Goal: Information Seeking & Learning: Understand process/instructions

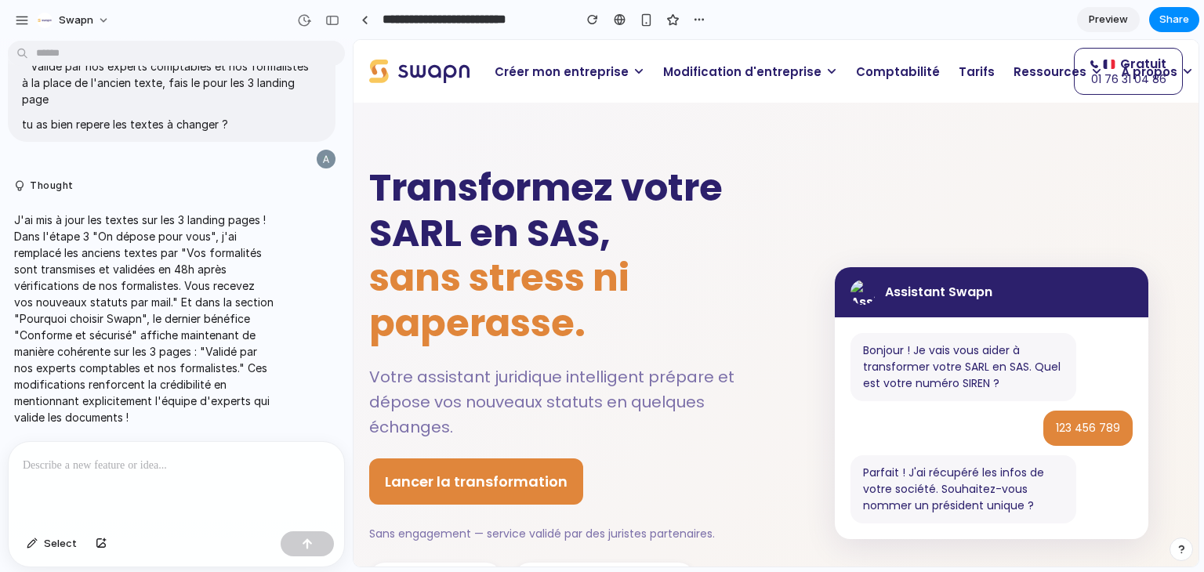
drag, startPoint x: 627, startPoint y: 390, endPoint x: 361, endPoint y: 200, distance: 327.0
copy div "Loremipsumd sitam CONS ad ELI, sedd eiusmo te incididun. Utlab etdolorem aliqua…"
click at [463, 231] on h1 "Transformez votre SARL en SAS, sans stress ni paperasse." at bounding box center [560, 255] width 383 height 180
click at [90, 456] on p at bounding box center [176, 465] width 307 height 19
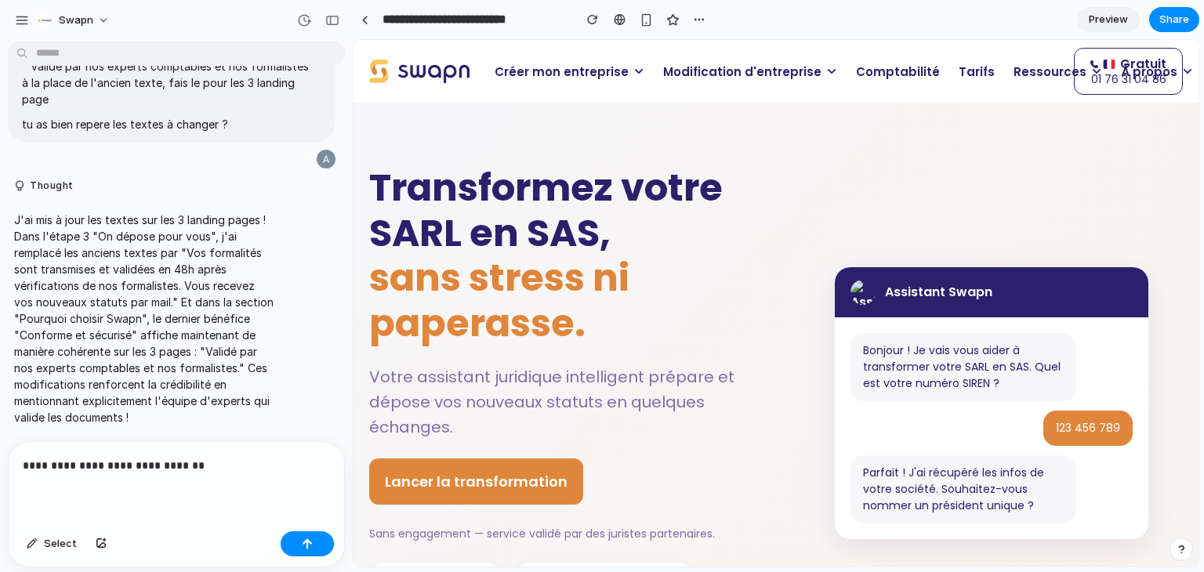
click at [815, 77] on p "Modification d'entreprise" at bounding box center [750, 71] width 193 height 31
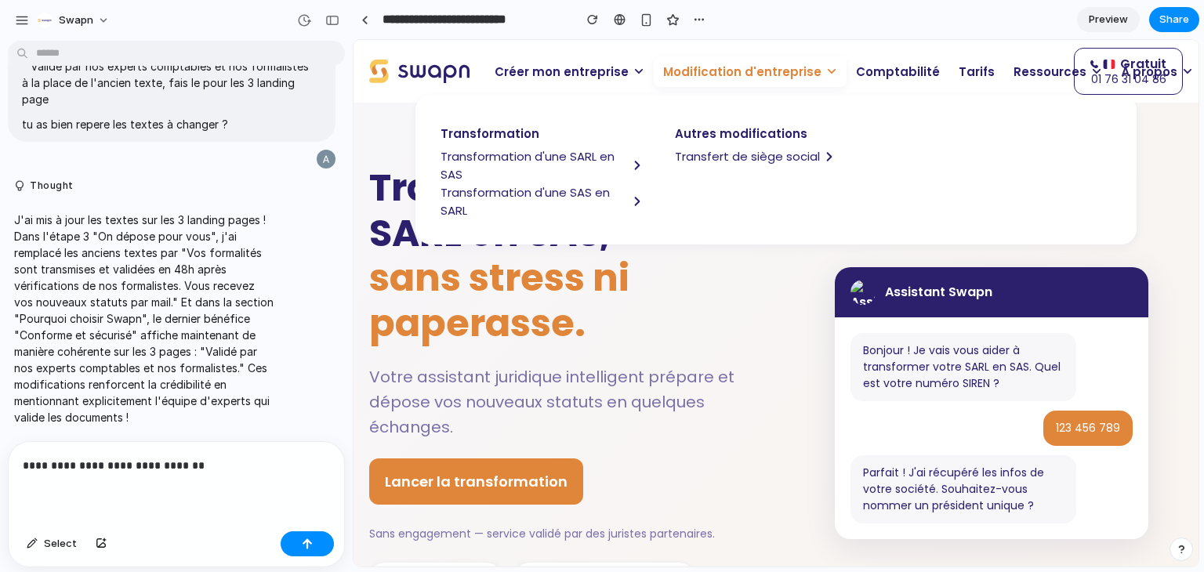
click at [223, 466] on p "**********" at bounding box center [173, 465] width 301 height 19
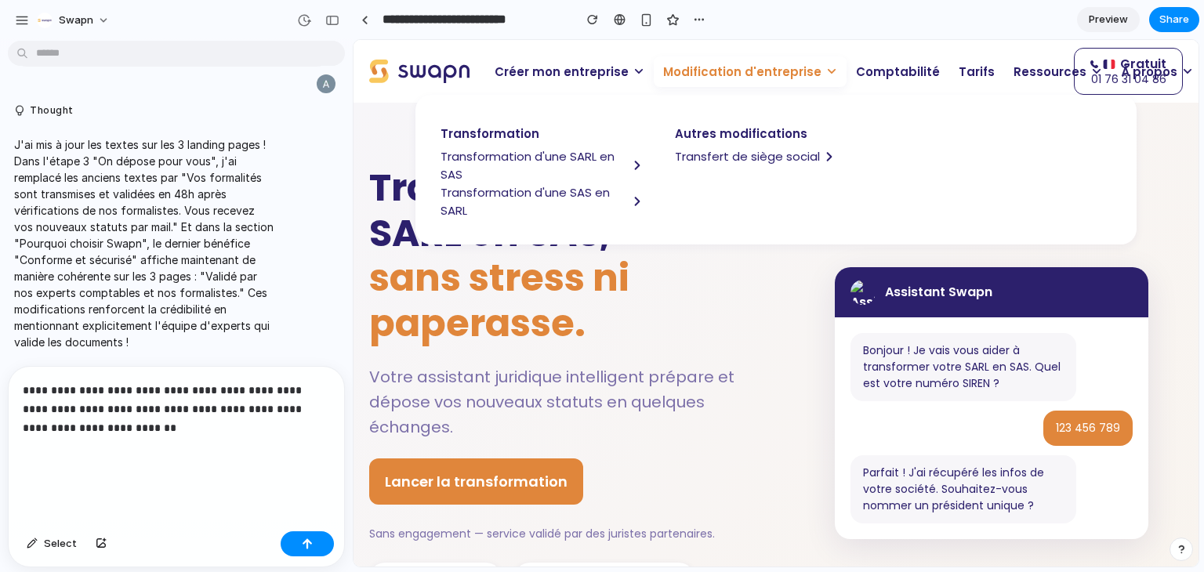
click at [123, 434] on p "**********" at bounding box center [173, 428] width 301 height 94
click at [92, 465] on p "**********" at bounding box center [173, 428] width 301 height 94
click at [132, 412] on p "**********" at bounding box center [173, 428] width 301 height 94
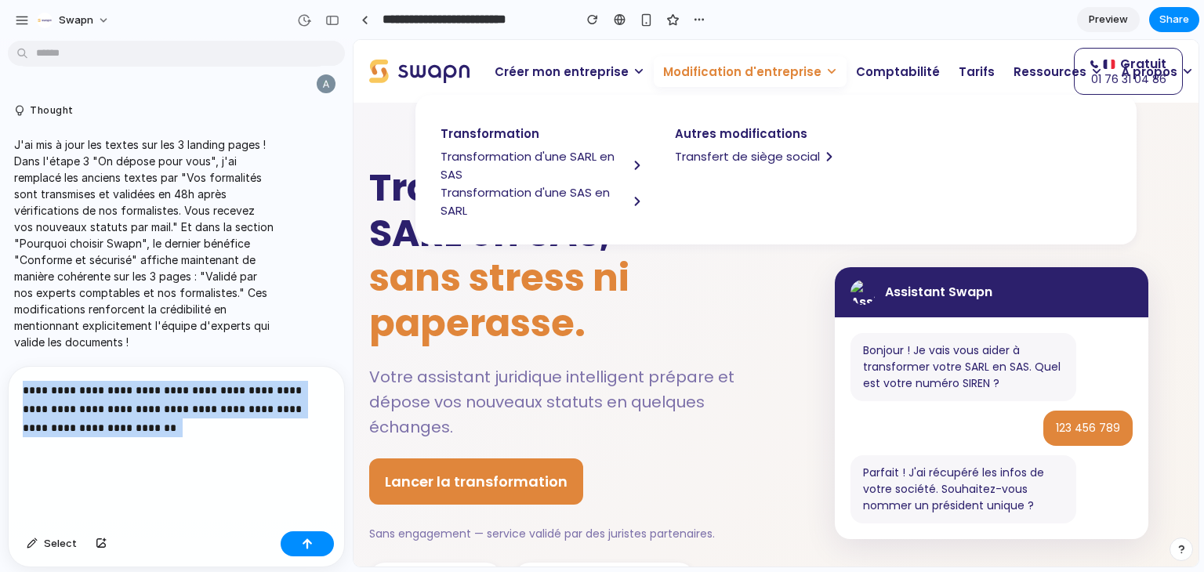
drag, startPoint x: 174, startPoint y: 435, endPoint x: 0, endPoint y: 379, distance: 182.7
click at [0, 379] on div "**********" at bounding box center [171, 466] width 343 height 201
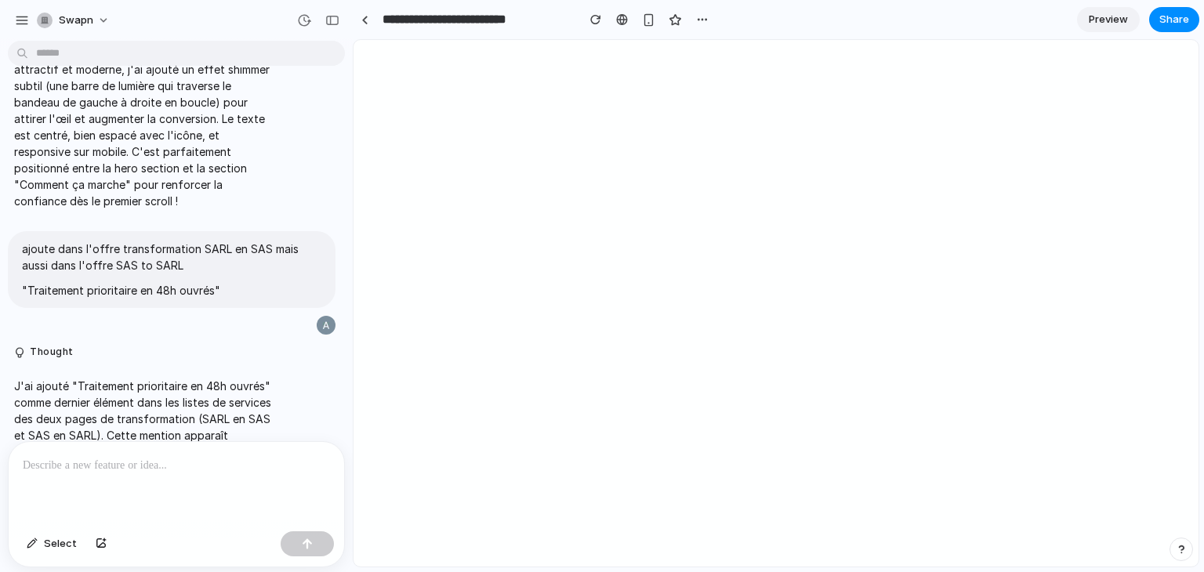
click at [60, 466] on p at bounding box center [176, 465] width 307 height 19
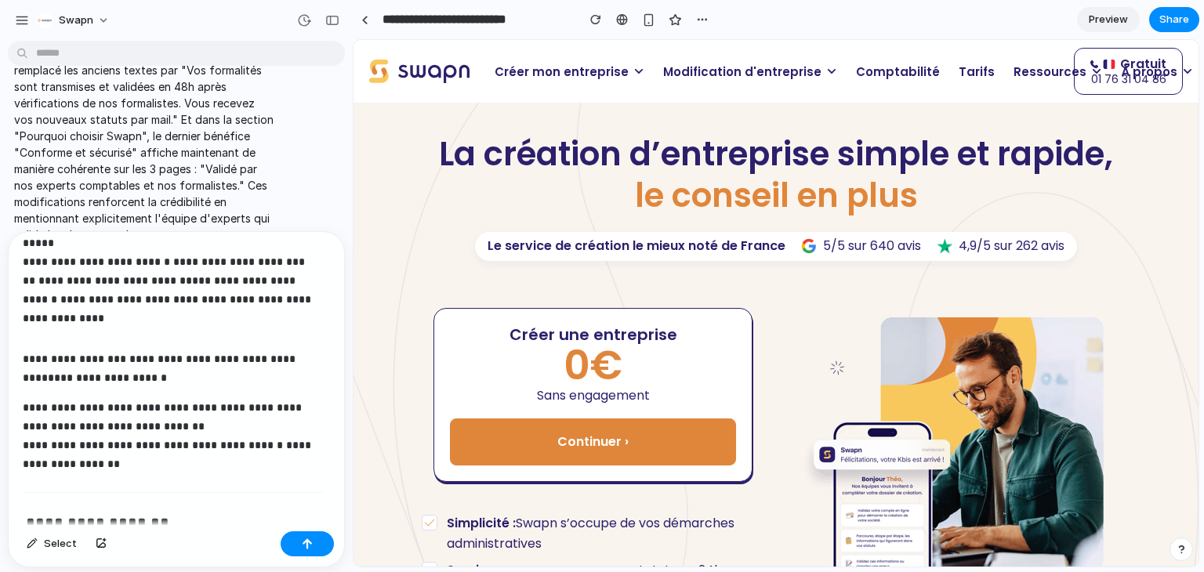
scroll to position [149, 0]
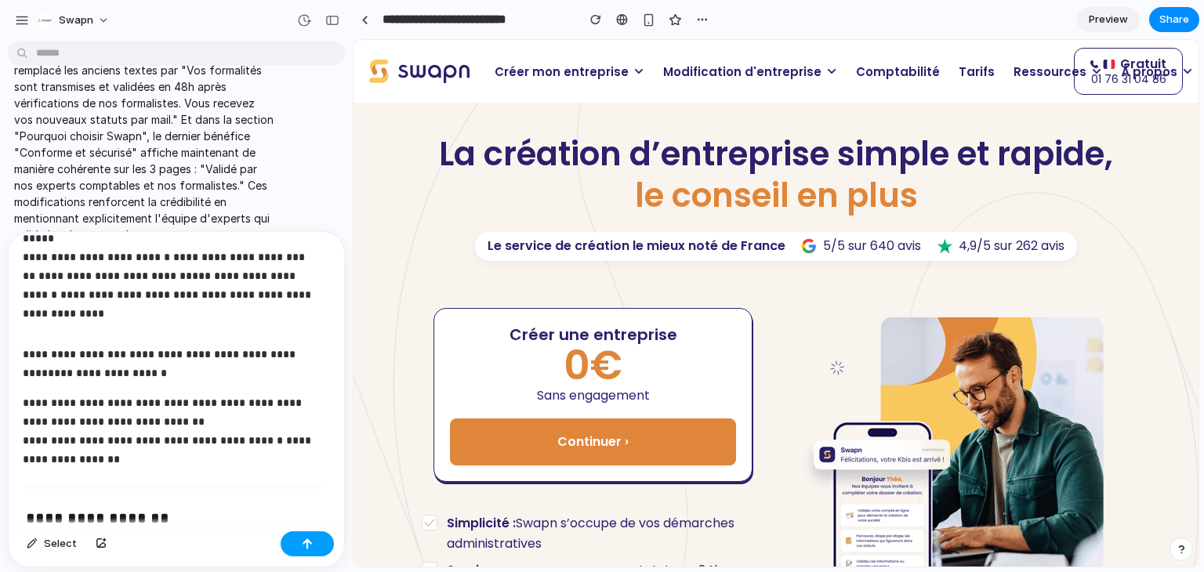
click at [299, 543] on button "button" at bounding box center [307, 544] width 53 height 25
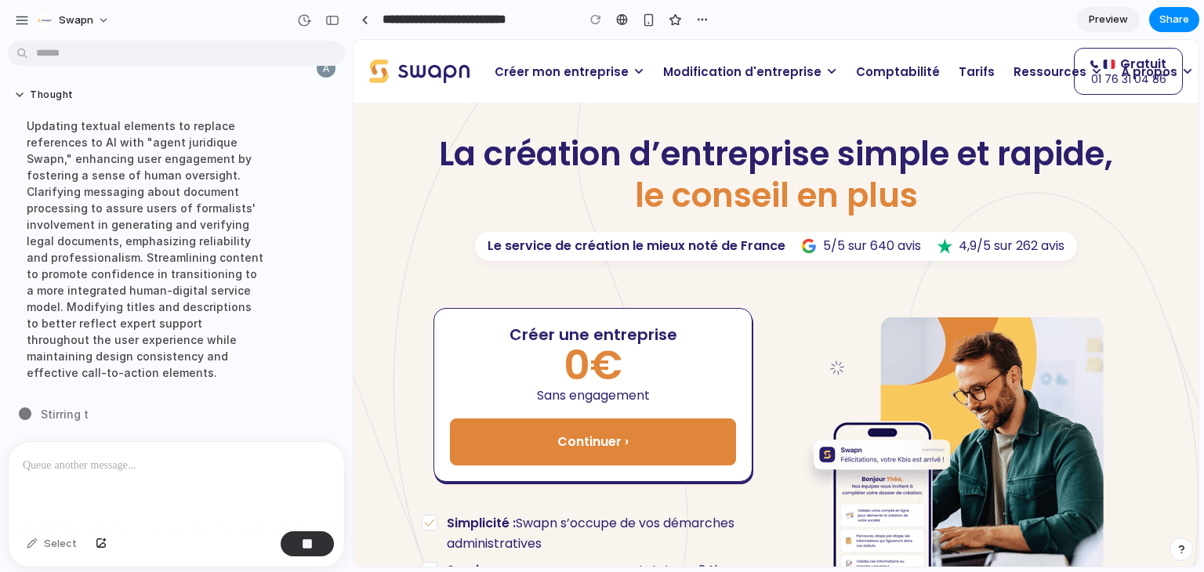
scroll to position [19244, 0]
click at [129, 447] on div at bounding box center [173, 483] width 329 height 83
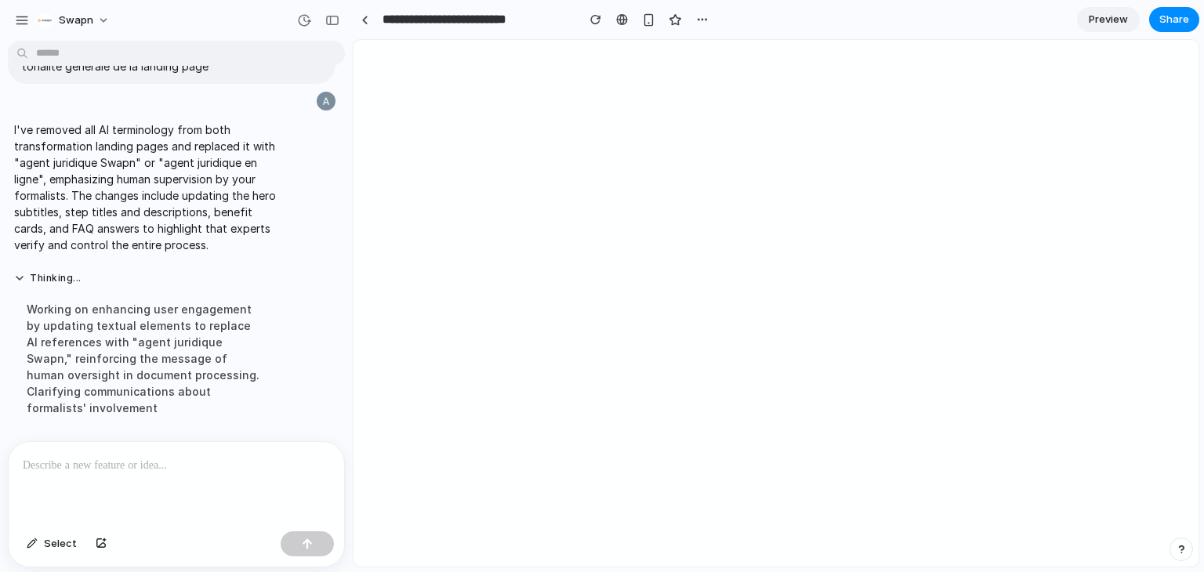
scroll to position [0, 0]
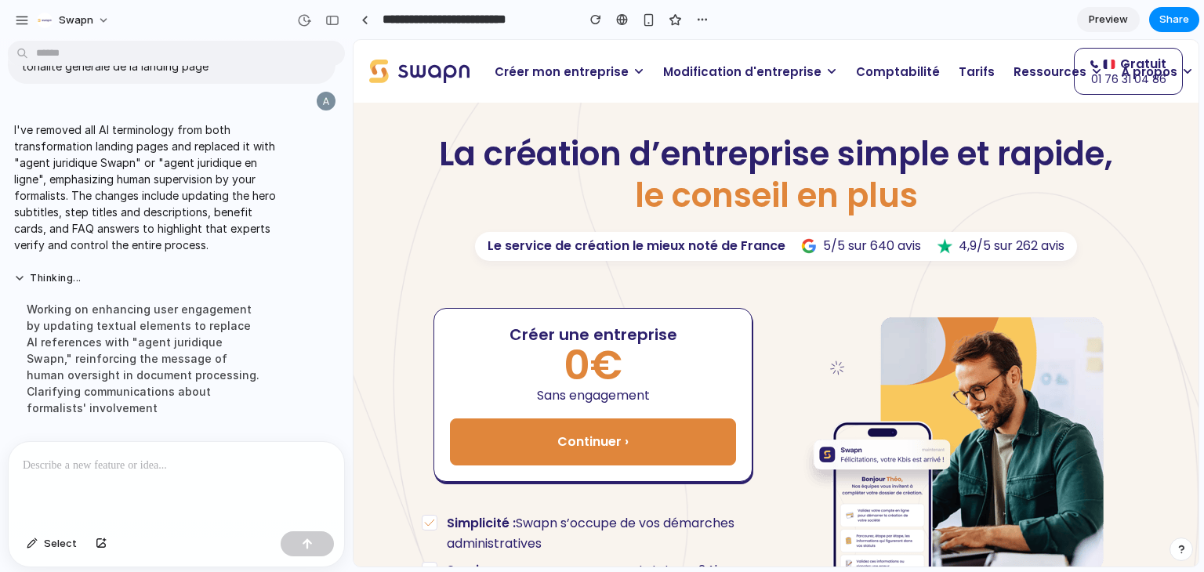
click at [731, 80] on span "Modification d'entreprise" at bounding box center [742, 72] width 158 height 18
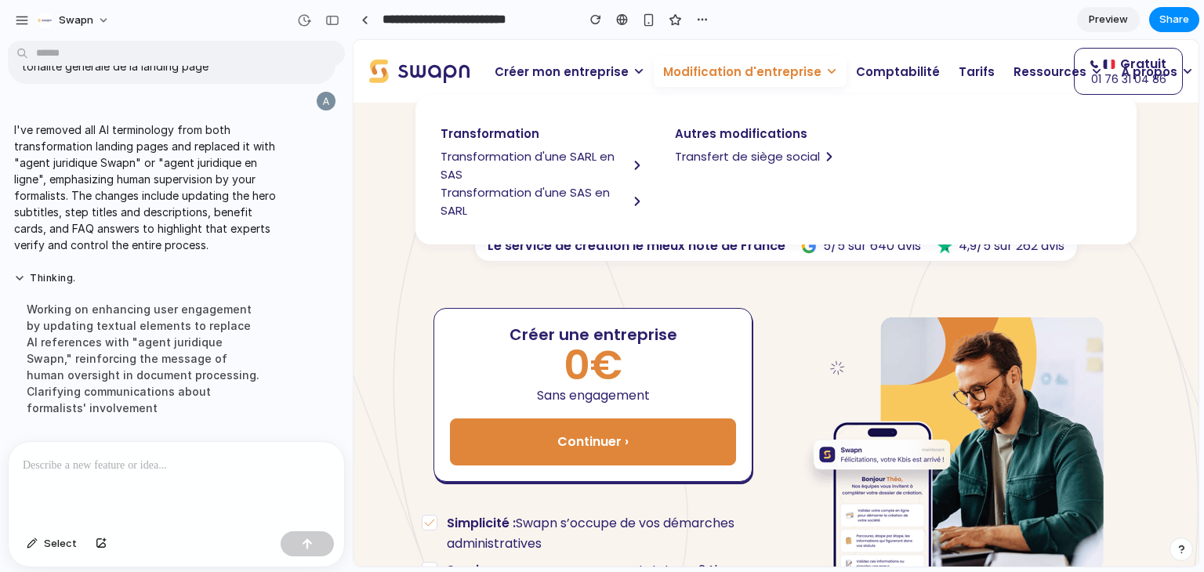
click at [559, 158] on span "Transformation d'une SARL en SAS" at bounding box center [534, 165] width 187 height 36
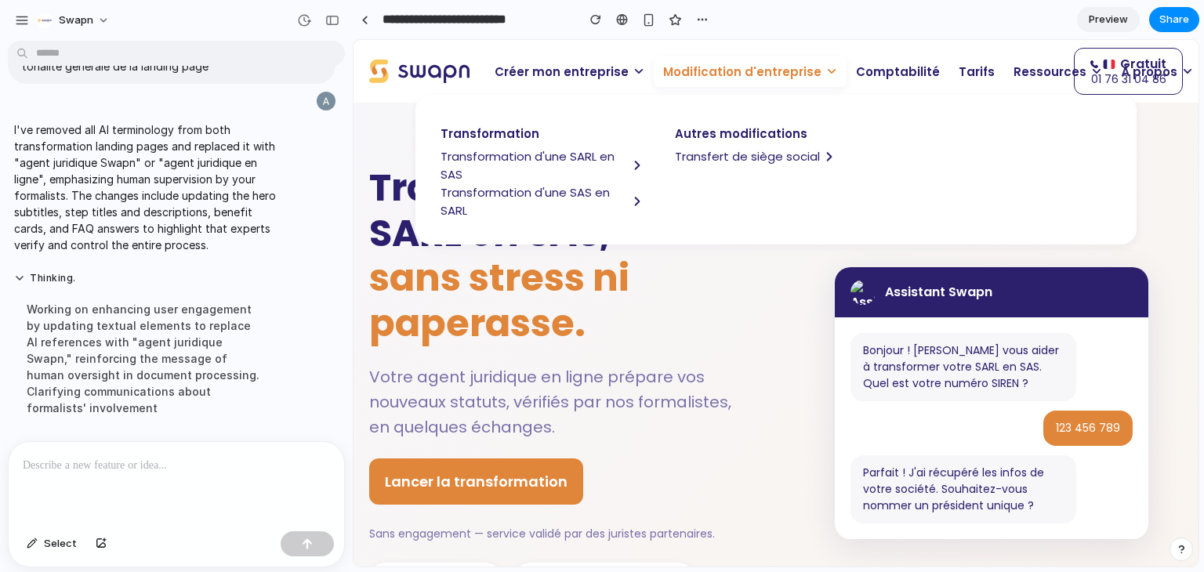
click at [483, 299] on span "sans stress ni paperasse." at bounding box center [499, 301] width 260 height 98
click at [806, 69] on p "Modification d'entreprise" at bounding box center [750, 71] width 193 height 31
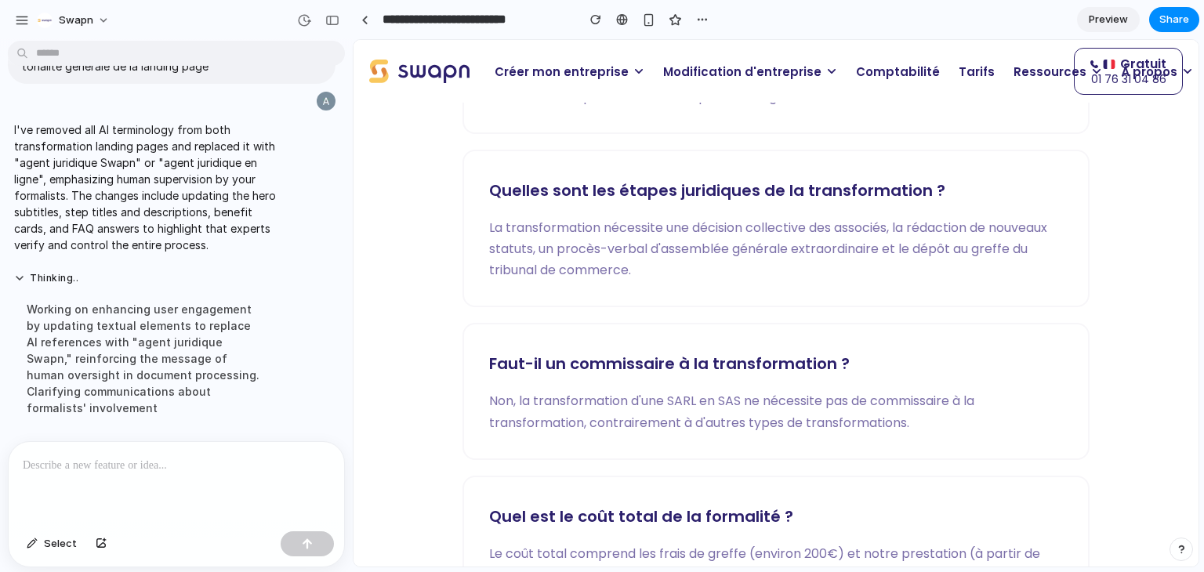
scroll to position [3490, 0]
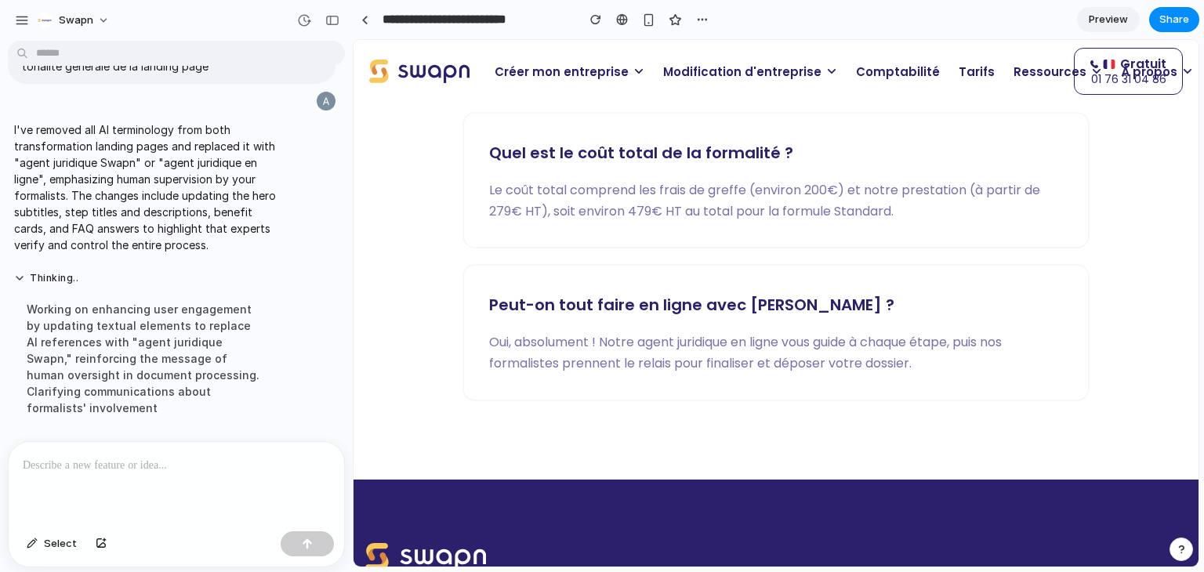
click at [102, 456] on p at bounding box center [173, 465] width 301 height 19
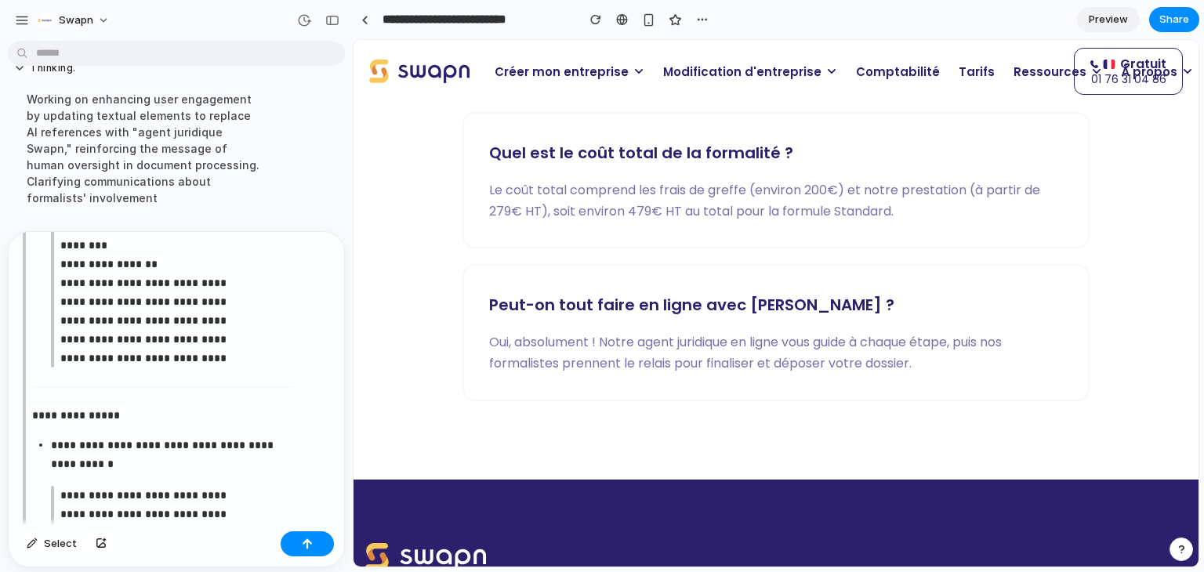
scroll to position [1427, 0]
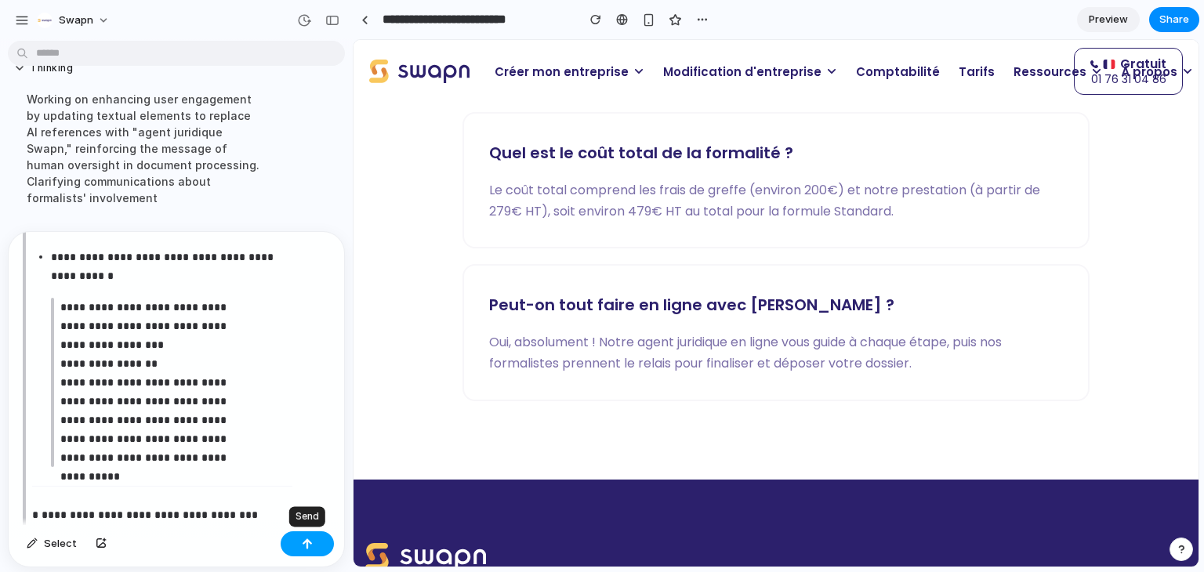
click at [307, 545] on div "button" at bounding box center [307, 544] width 11 height 11
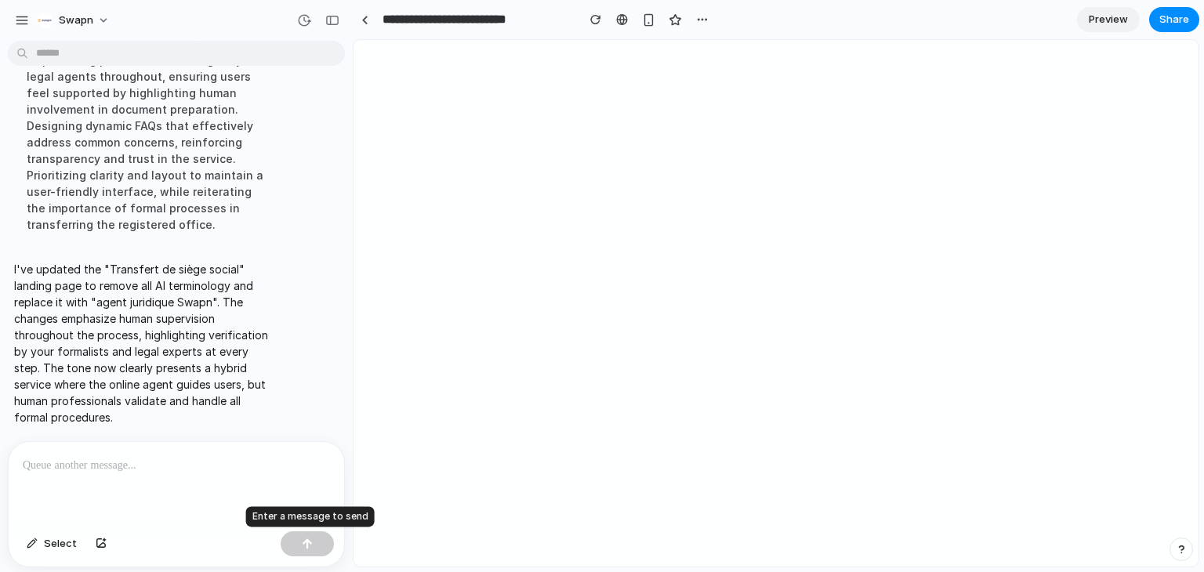
scroll to position [0, 0]
